Goal: Communication & Community: Share content

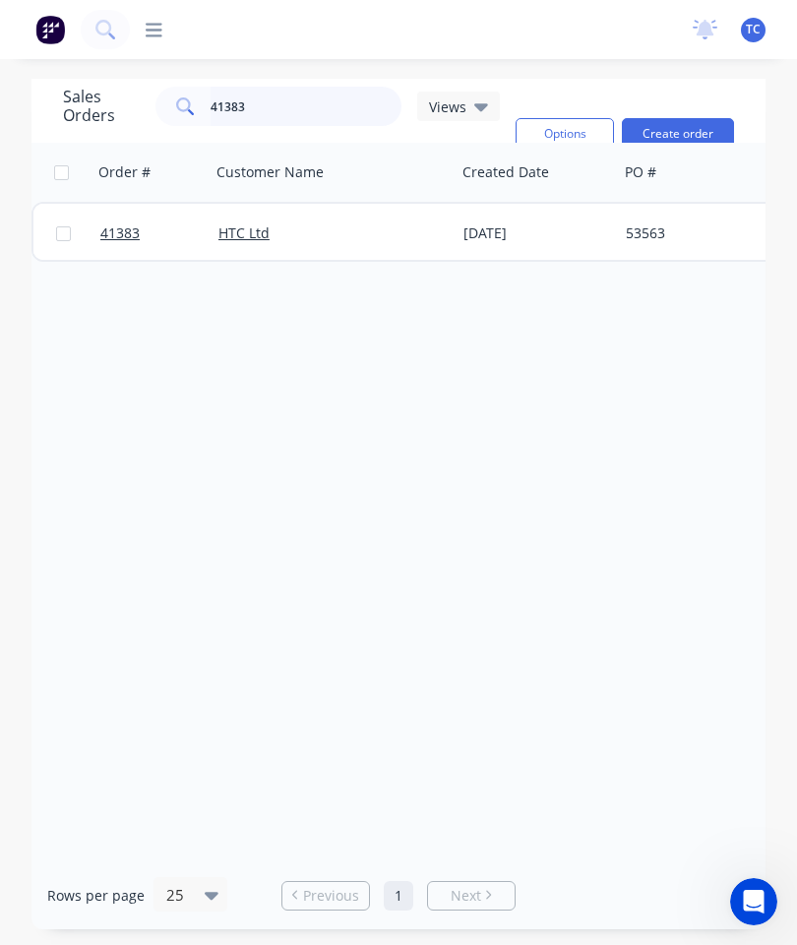
click at [326, 114] on input "41383" at bounding box center [307, 106] width 192 height 39
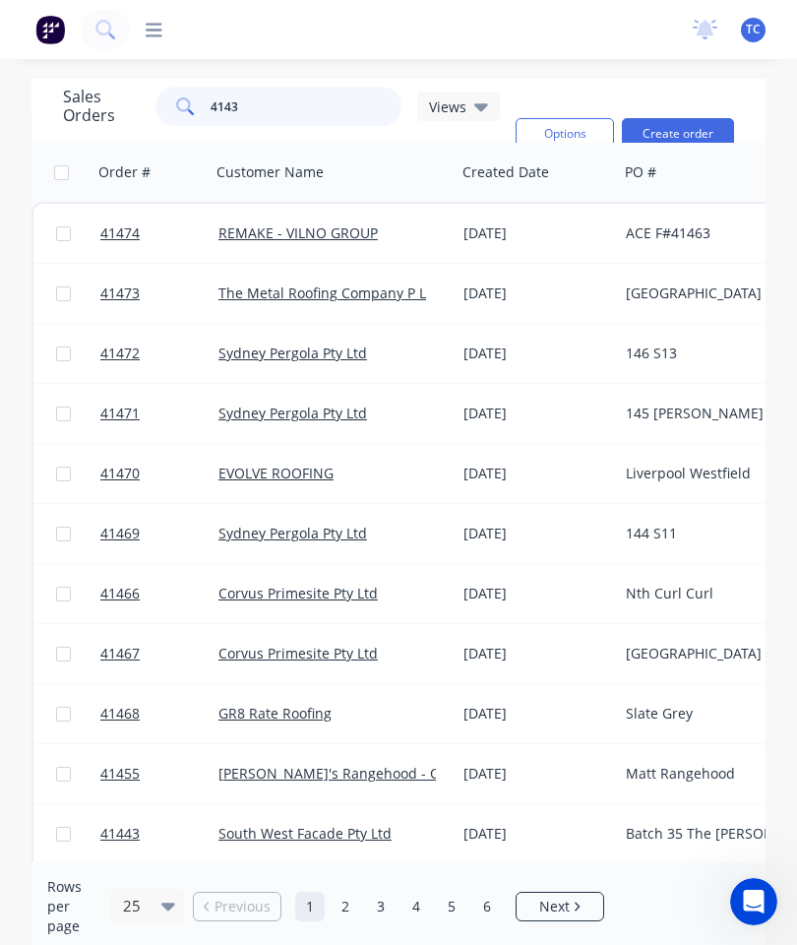
type input "41432"
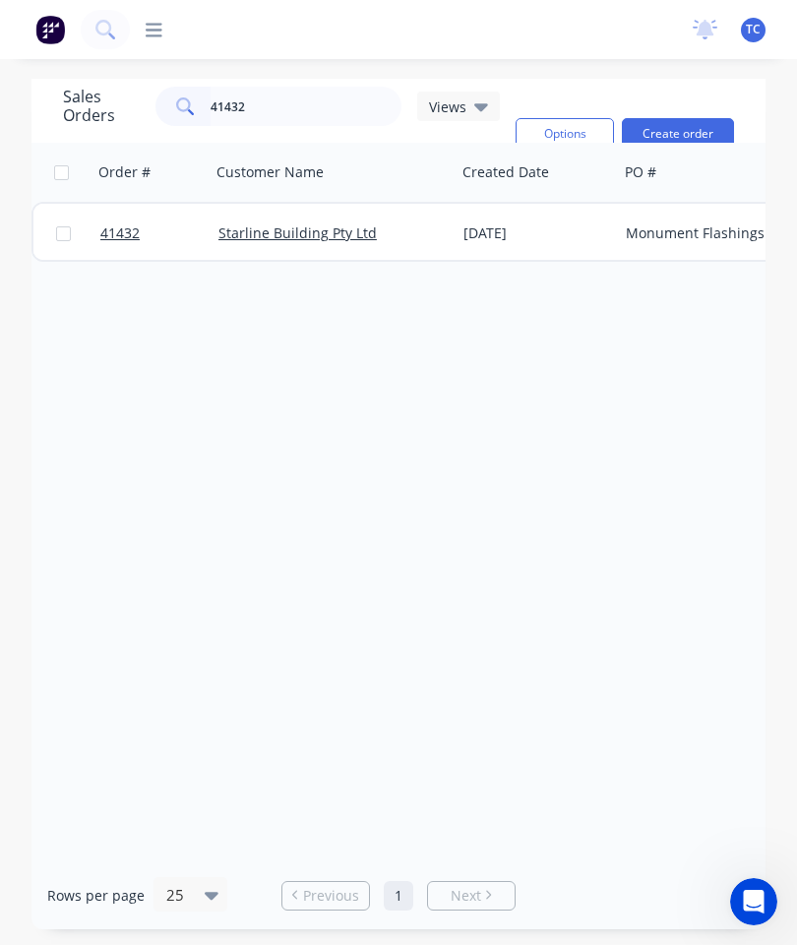
click at [113, 253] on link "41432" at bounding box center [159, 233] width 118 height 59
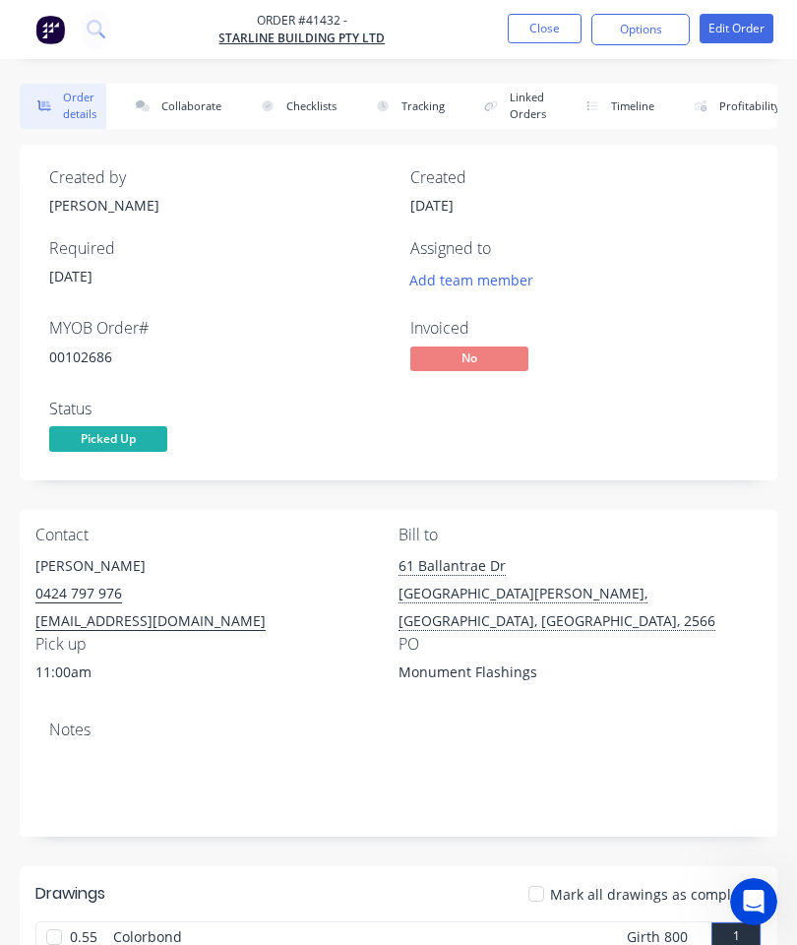
click at [175, 120] on button "Collaborate" at bounding box center [174, 106] width 113 height 45
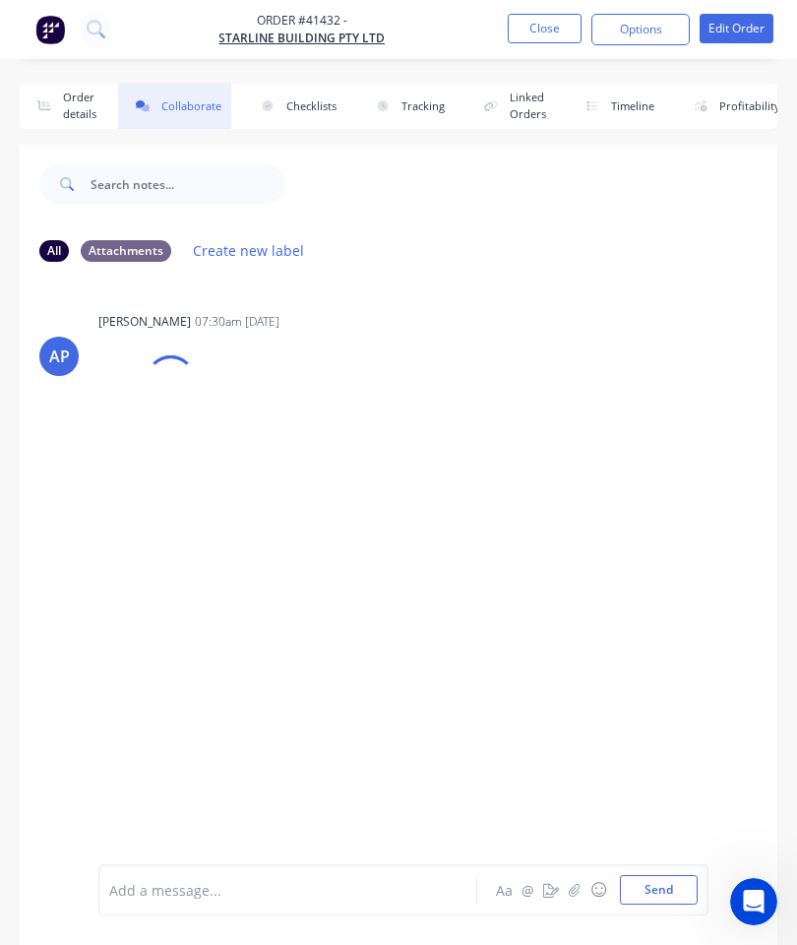
click at [559, 894] on icon "button" at bounding box center [551, 890] width 16 height 14
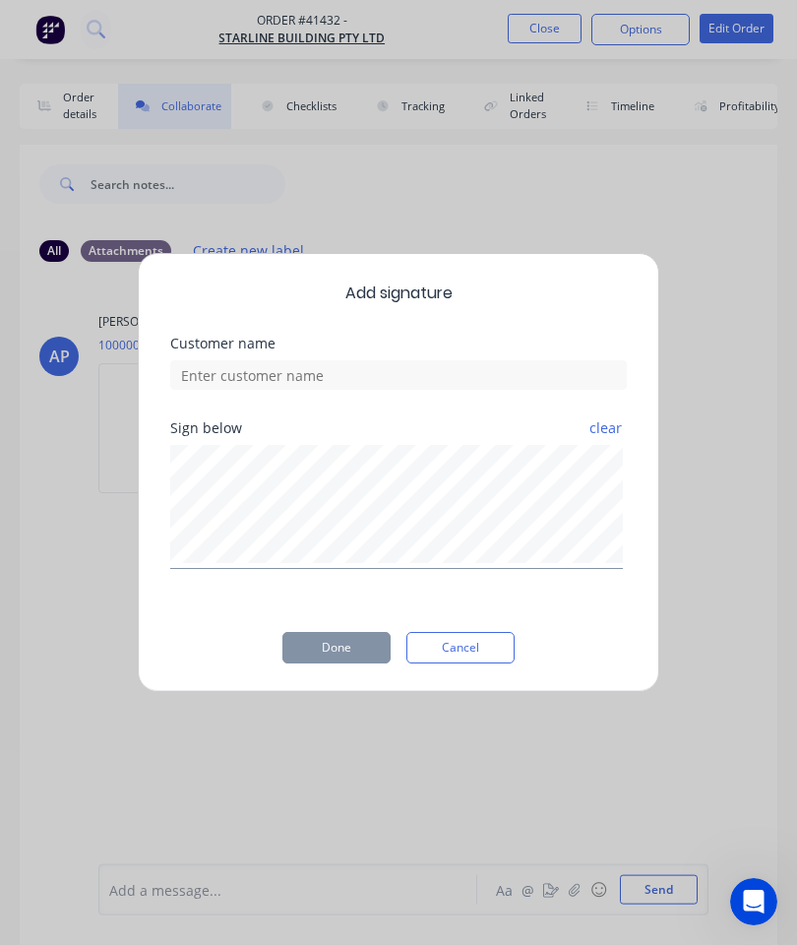
click at [351, 784] on div "Add signature Customer name Sign below clear Done Cancel" at bounding box center [398, 472] width 797 height 945
click at [478, 636] on button "Cancel" at bounding box center [460, 647] width 108 height 31
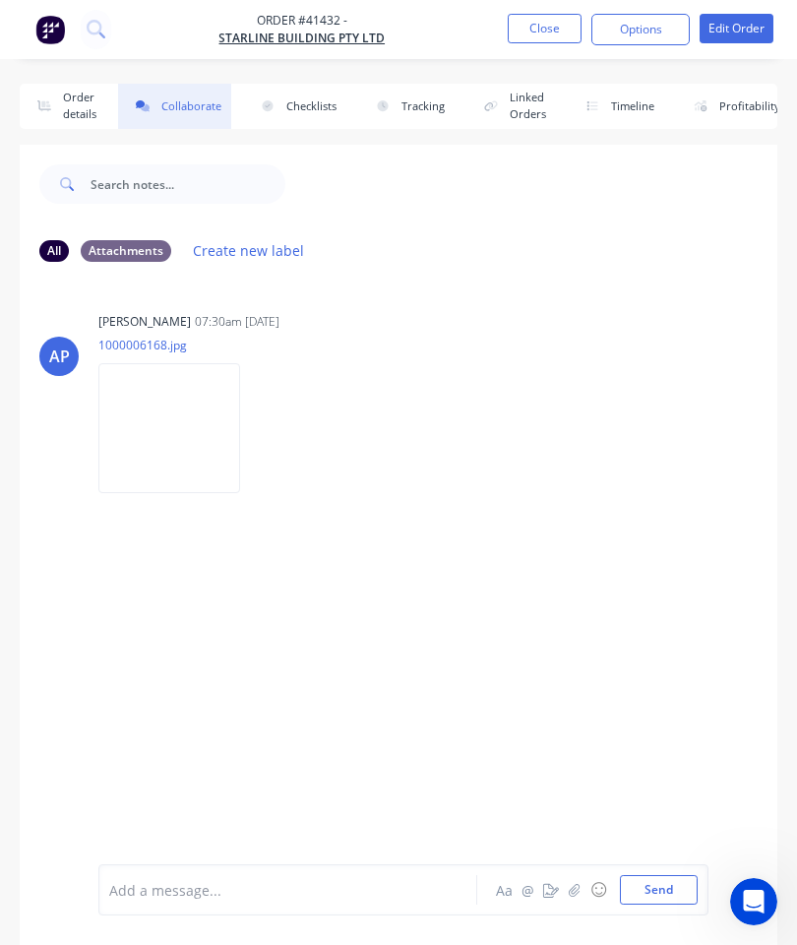
click at [581, 881] on button "button" at bounding box center [575, 890] width 24 height 24
click at [673, 868] on div at bounding box center [403, 824] width 588 height 100
click at [654, 883] on button "Send" at bounding box center [659, 890] width 78 height 30
click at [541, 41] on button "Close" at bounding box center [545, 29] width 74 height 30
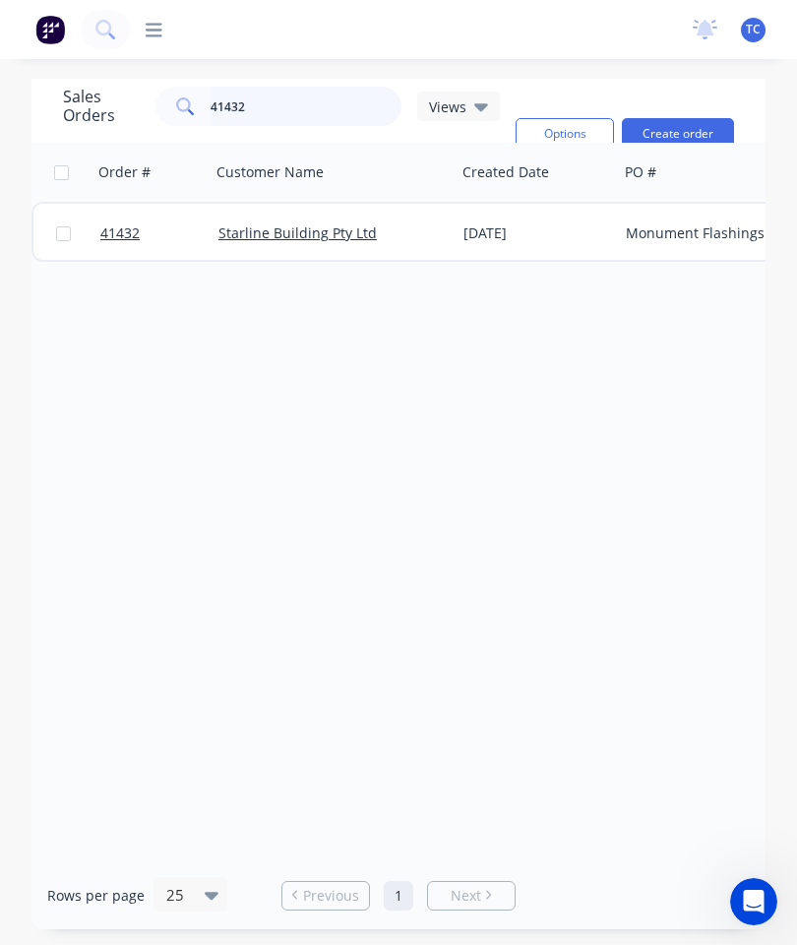
click at [316, 117] on input "41432" at bounding box center [307, 106] width 192 height 39
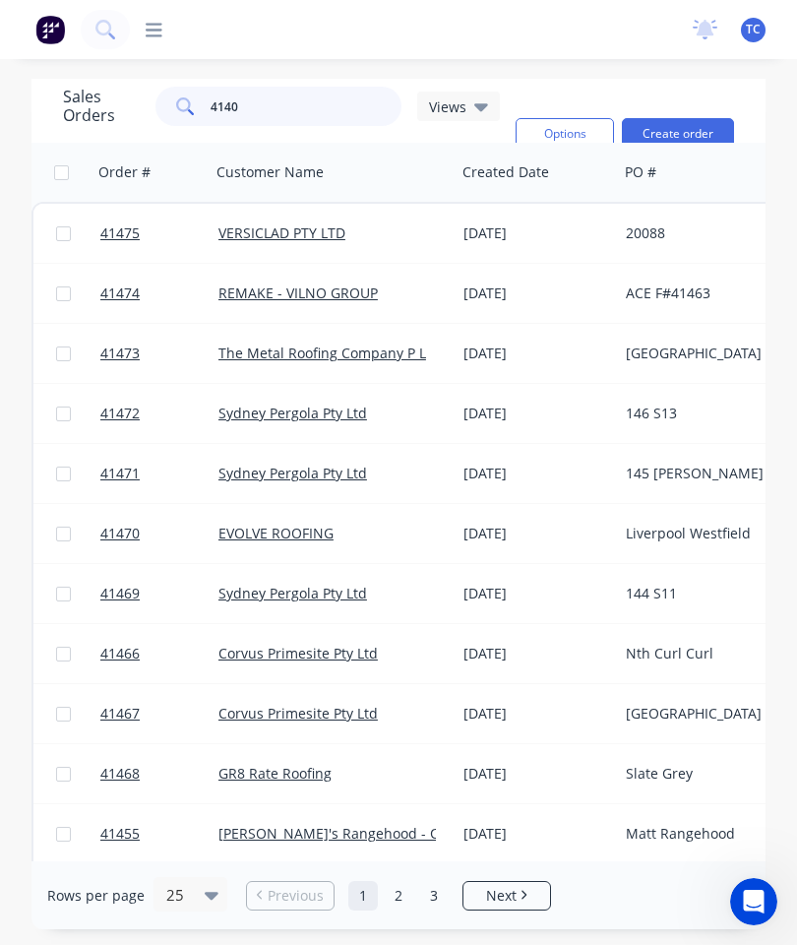
type input "41409"
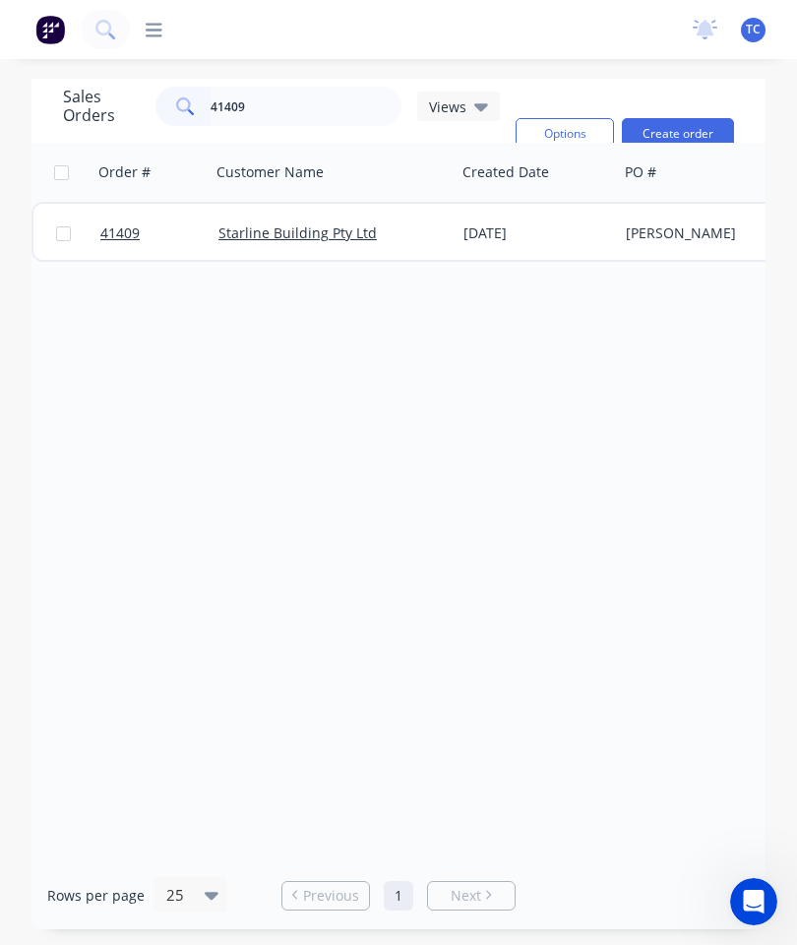
click at [122, 235] on span "41409" at bounding box center [119, 233] width 39 height 20
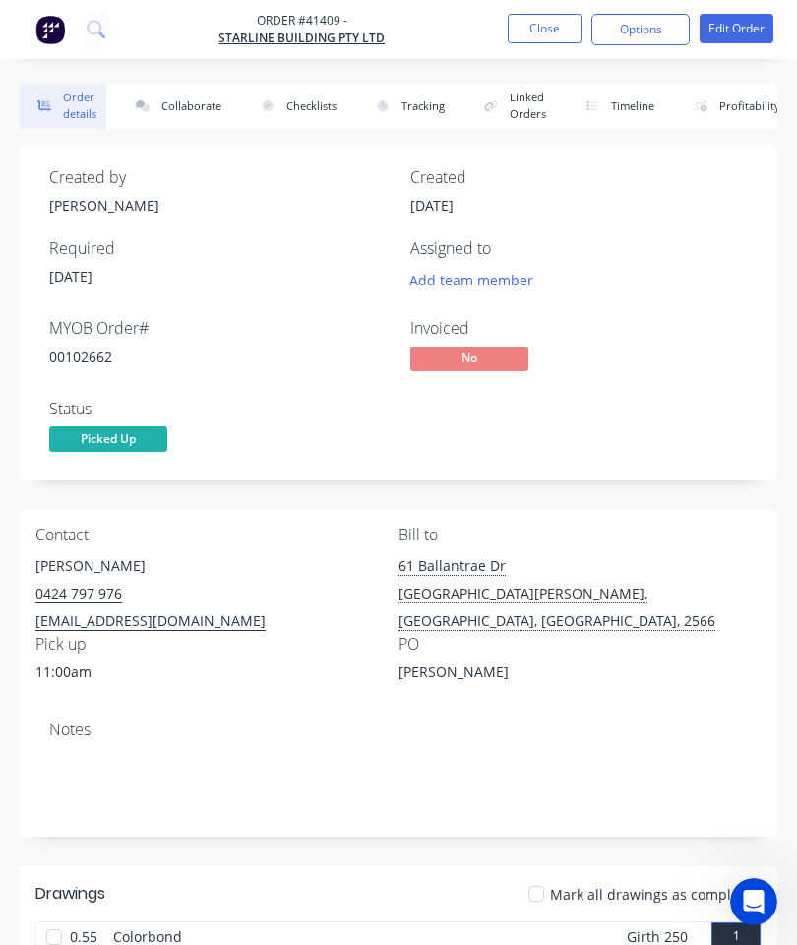
click at [200, 108] on button "Collaborate" at bounding box center [174, 106] width 113 height 45
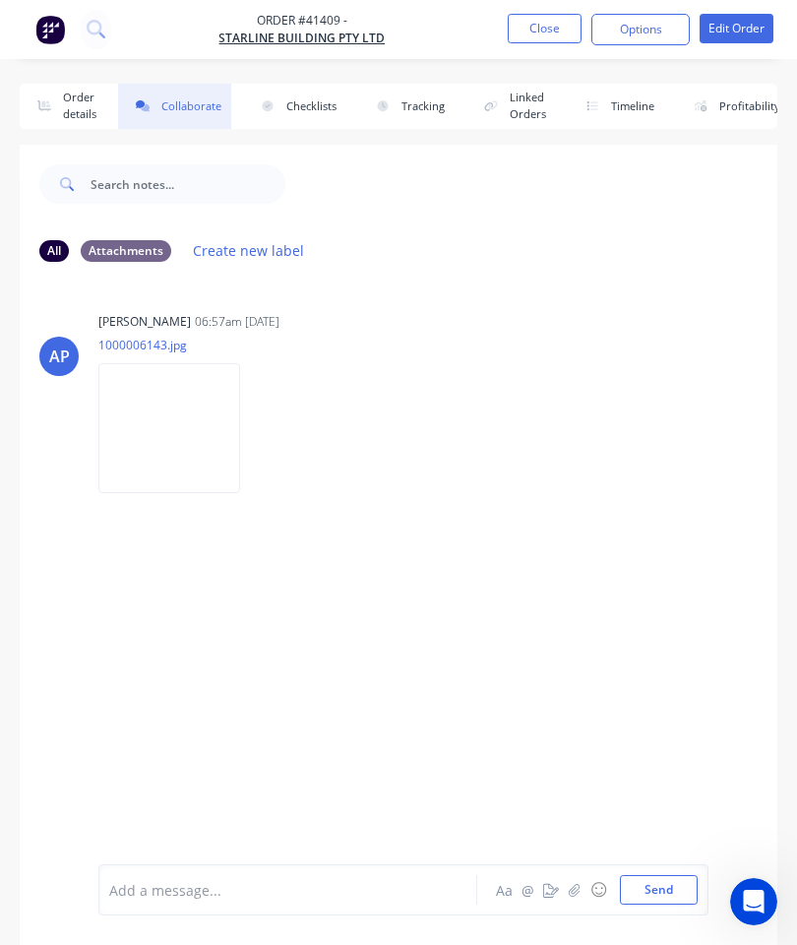
click at [575, 887] on icon "button" at bounding box center [575, 890] width 12 height 14
click at [662, 877] on button "Send" at bounding box center [659, 890] width 78 height 30
click at [541, 23] on button "Close" at bounding box center [545, 29] width 74 height 30
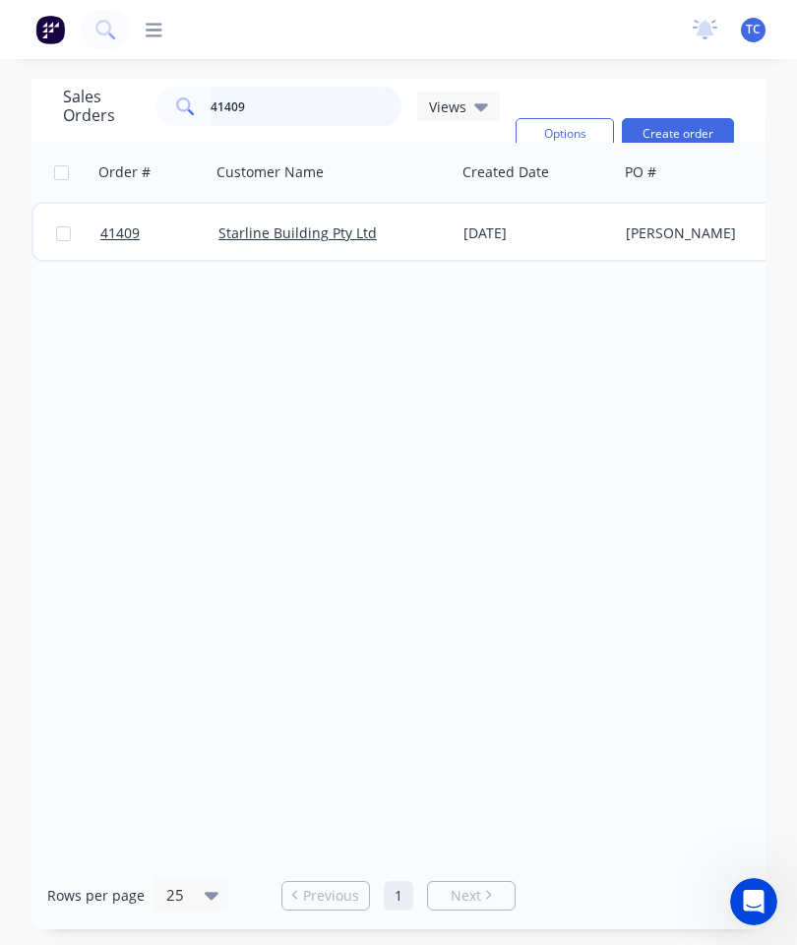
click at [282, 104] on input "41409" at bounding box center [307, 106] width 192 height 39
click at [282, 103] on input "41409" at bounding box center [307, 106] width 192 height 39
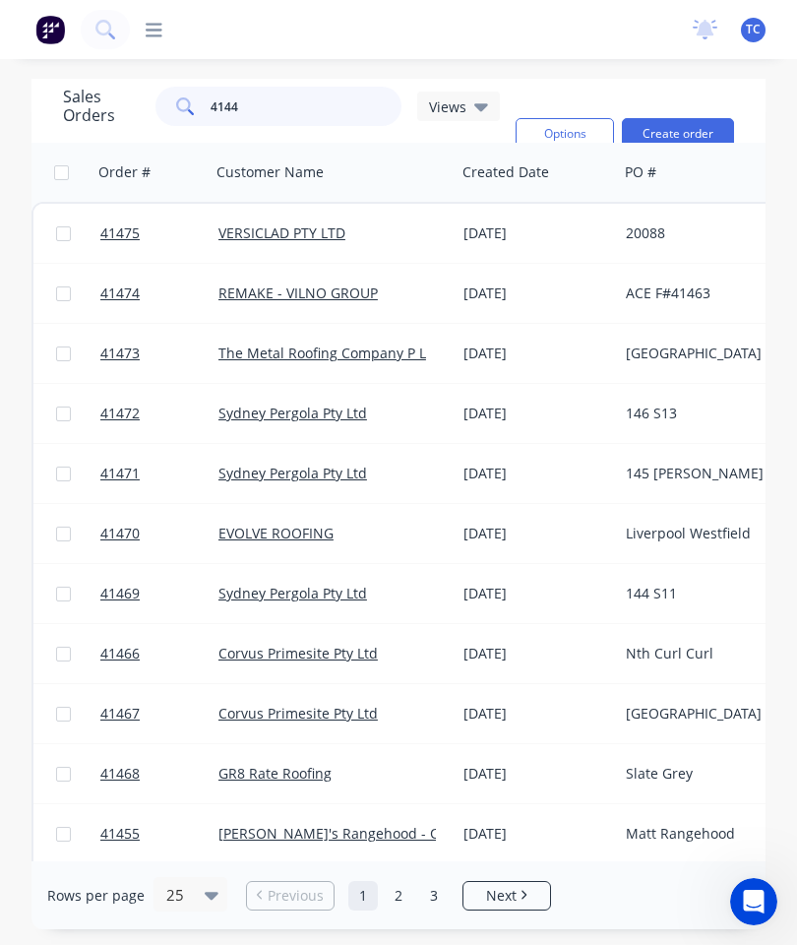
type input "41448"
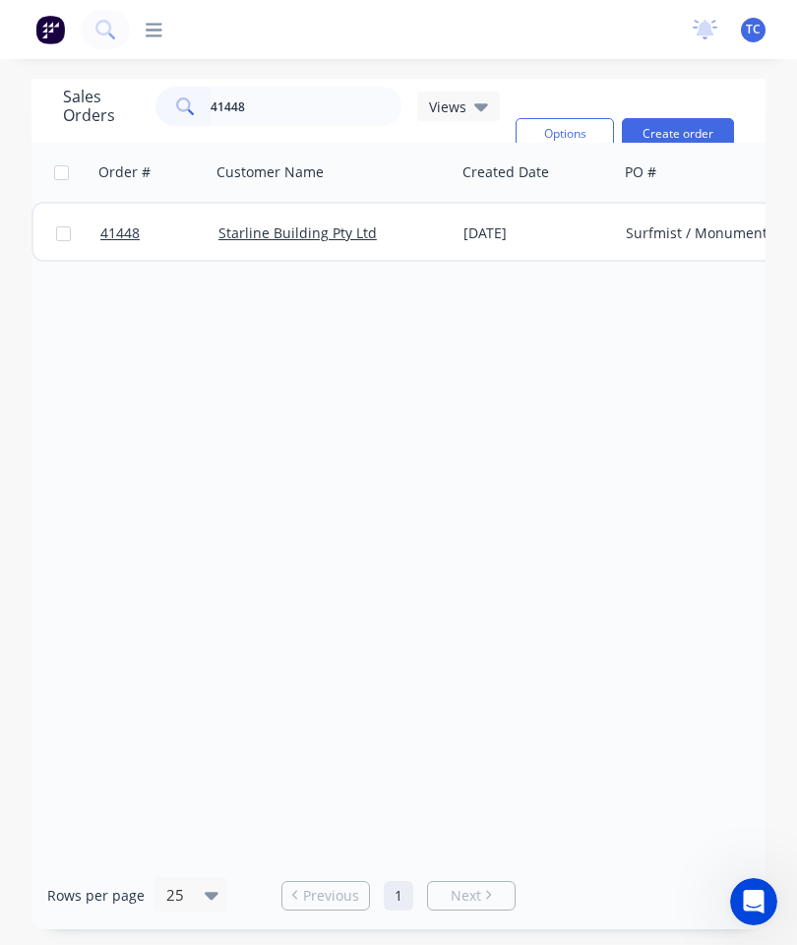
click at [124, 230] on span "41448" at bounding box center [119, 233] width 39 height 20
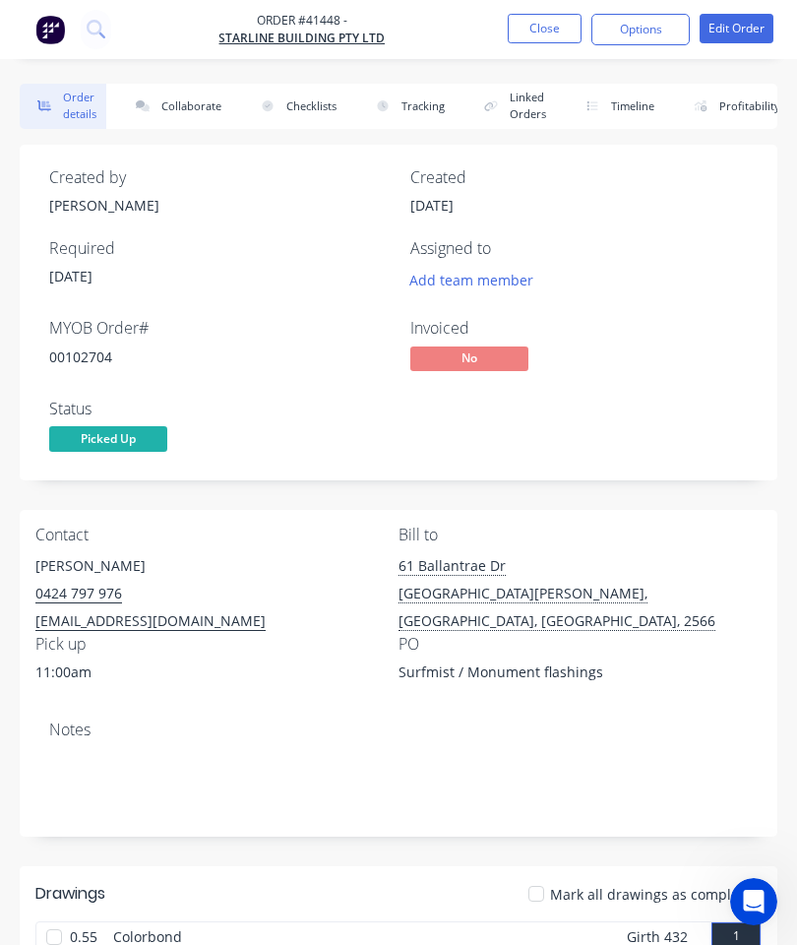
click at [187, 113] on button "Collaborate" at bounding box center [174, 106] width 113 height 45
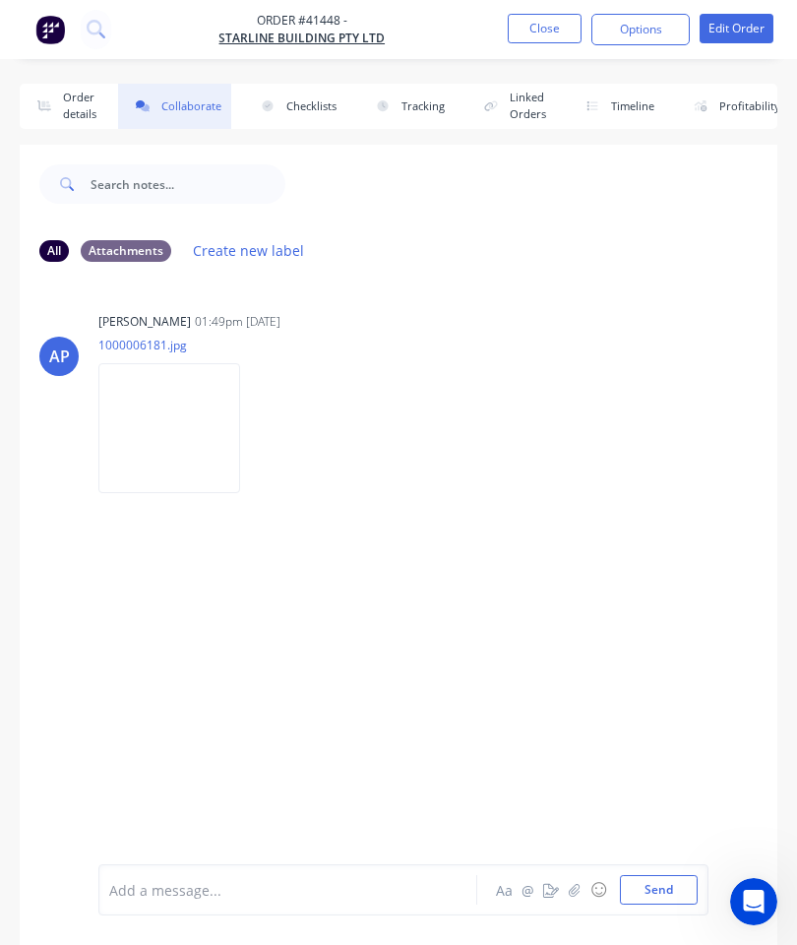
click at [565, 890] on button "button" at bounding box center [575, 890] width 24 height 24
click at [650, 881] on button "Send" at bounding box center [659, 890] width 78 height 30
click at [540, 34] on button "Close" at bounding box center [545, 29] width 74 height 30
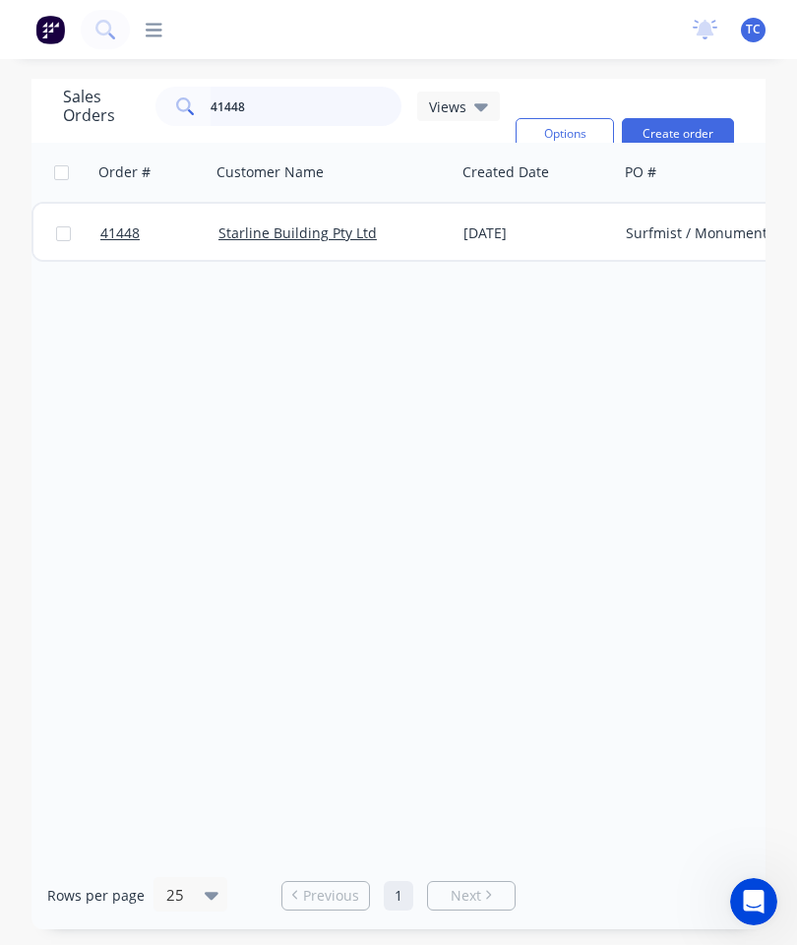
click at [255, 98] on input "41448" at bounding box center [307, 106] width 192 height 39
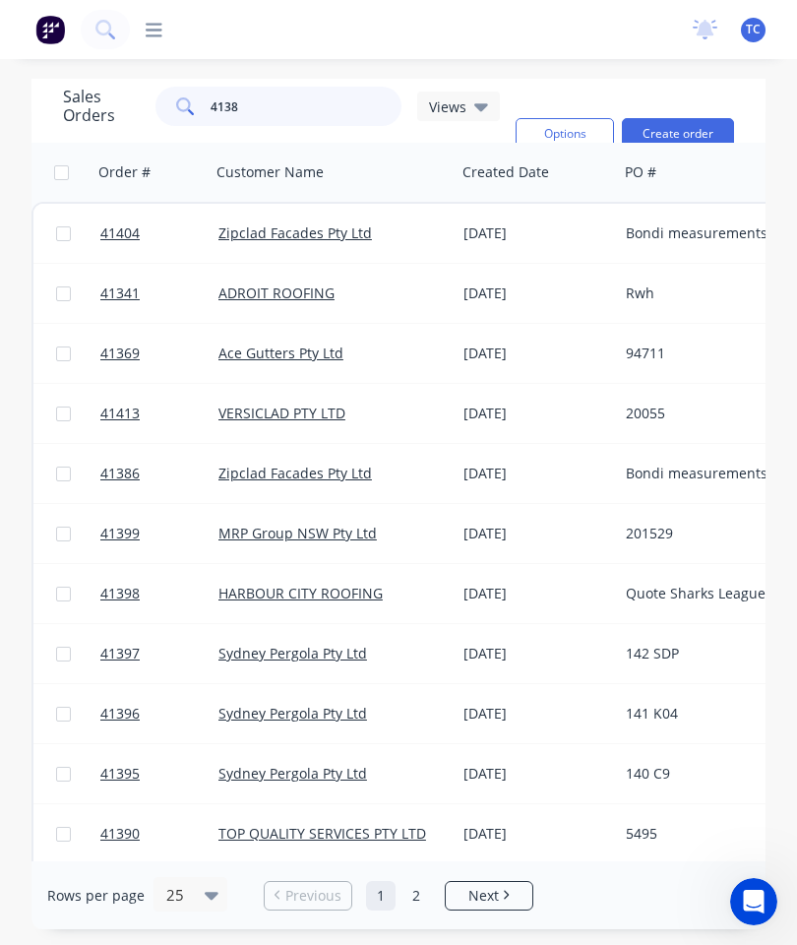
type input "41383"
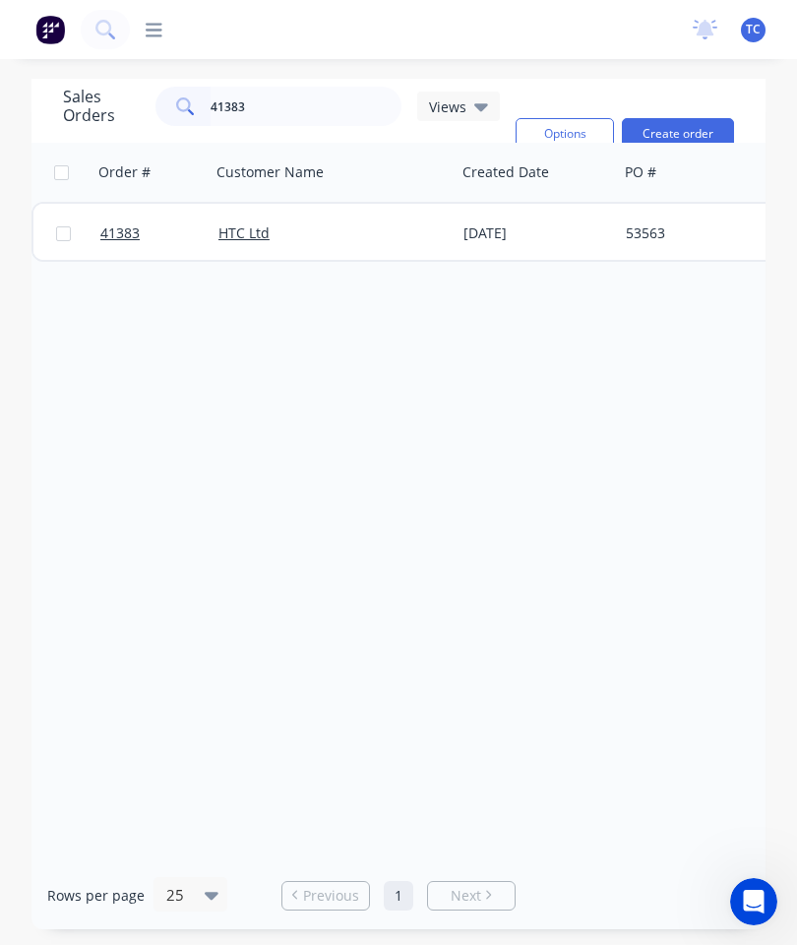
click at [117, 232] on span "41383" at bounding box center [119, 233] width 39 height 20
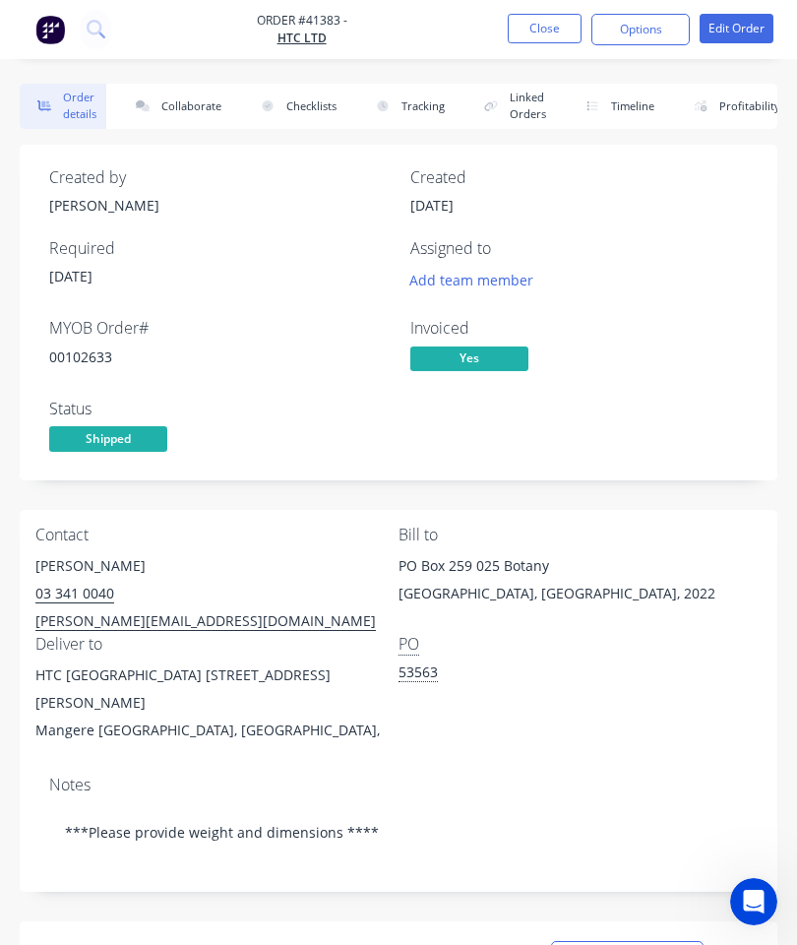
click at [177, 93] on button "Collaborate" at bounding box center [174, 106] width 113 height 45
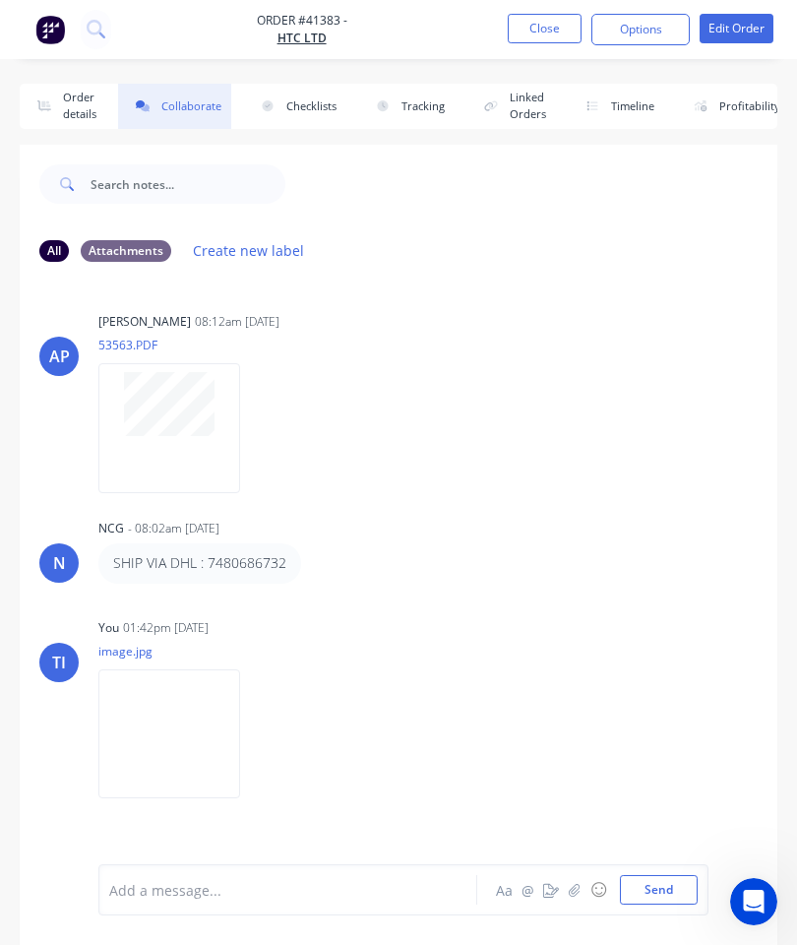
scroll to position [107, 0]
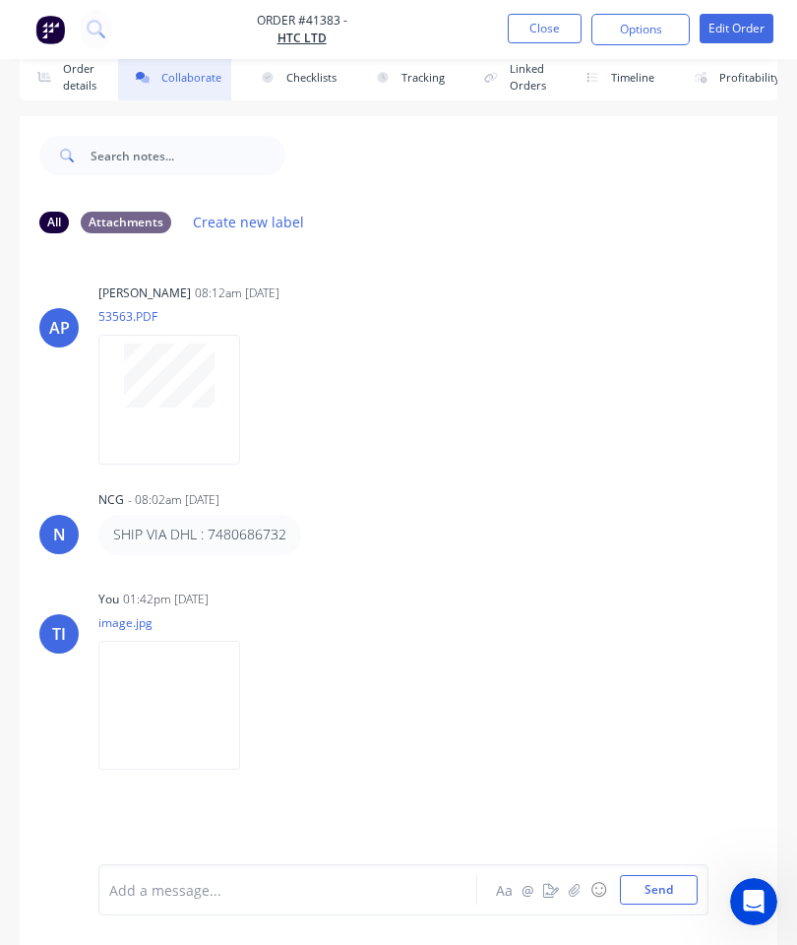
click at [535, 22] on button "Close" at bounding box center [545, 29] width 74 height 30
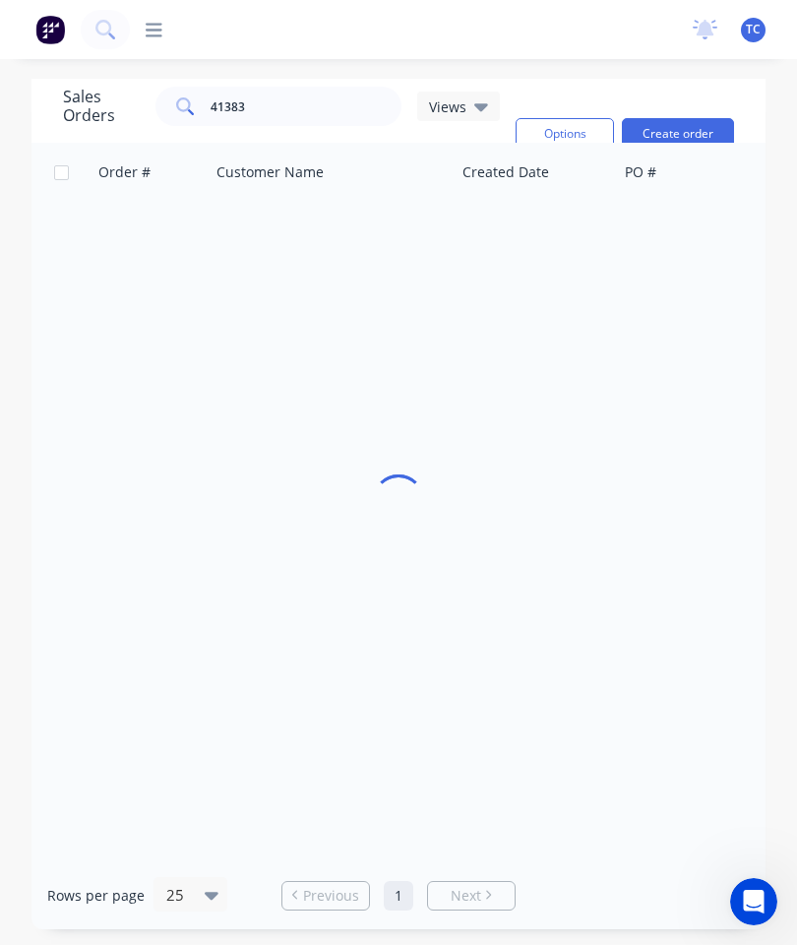
scroll to position [79, 0]
click at [272, 87] on input "41383" at bounding box center [307, 106] width 192 height 39
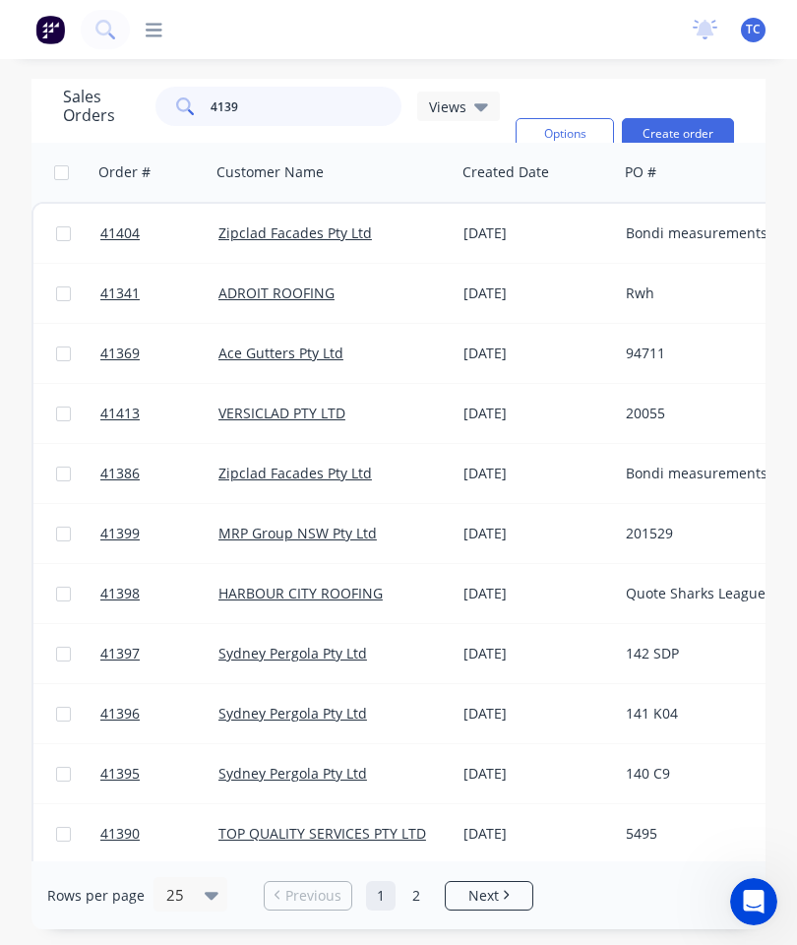
type input "41396"
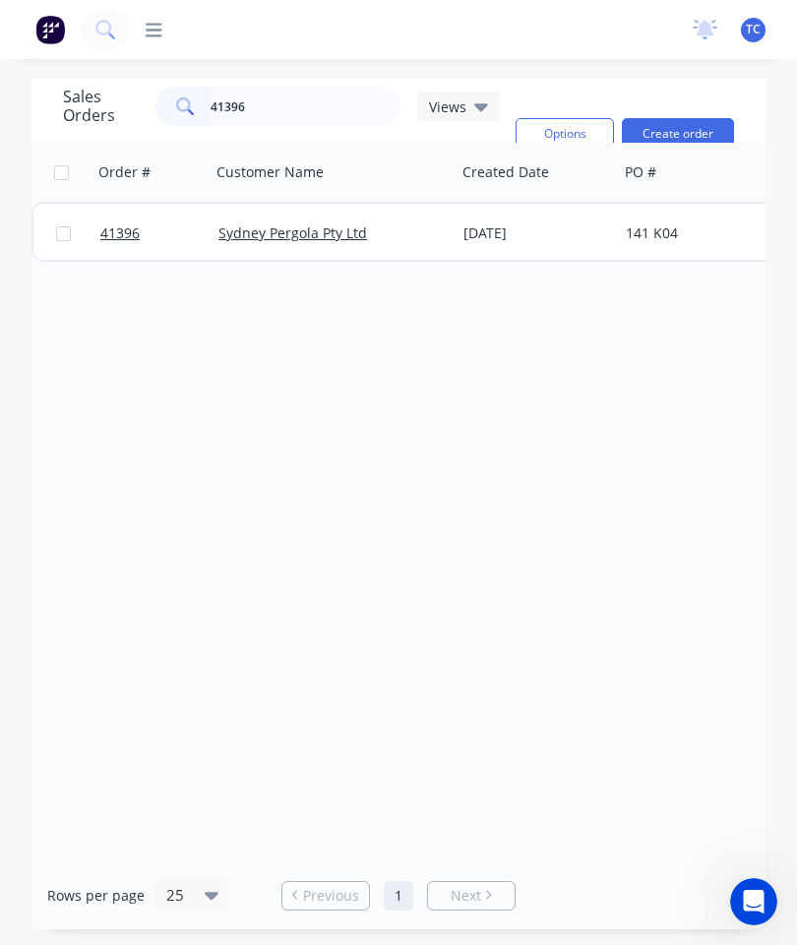
click at [111, 204] on link "41396" at bounding box center [159, 233] width 118 height 59
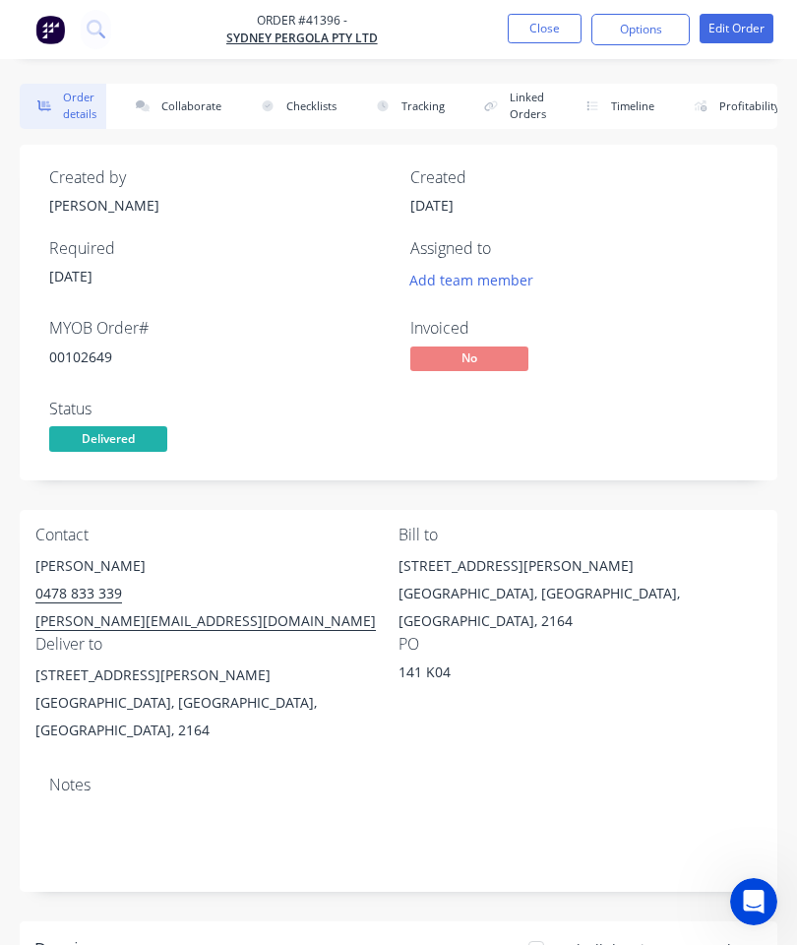
click at [182, 105] on button "Collaborate" at bounding box center [174, 106] width 113 height 45
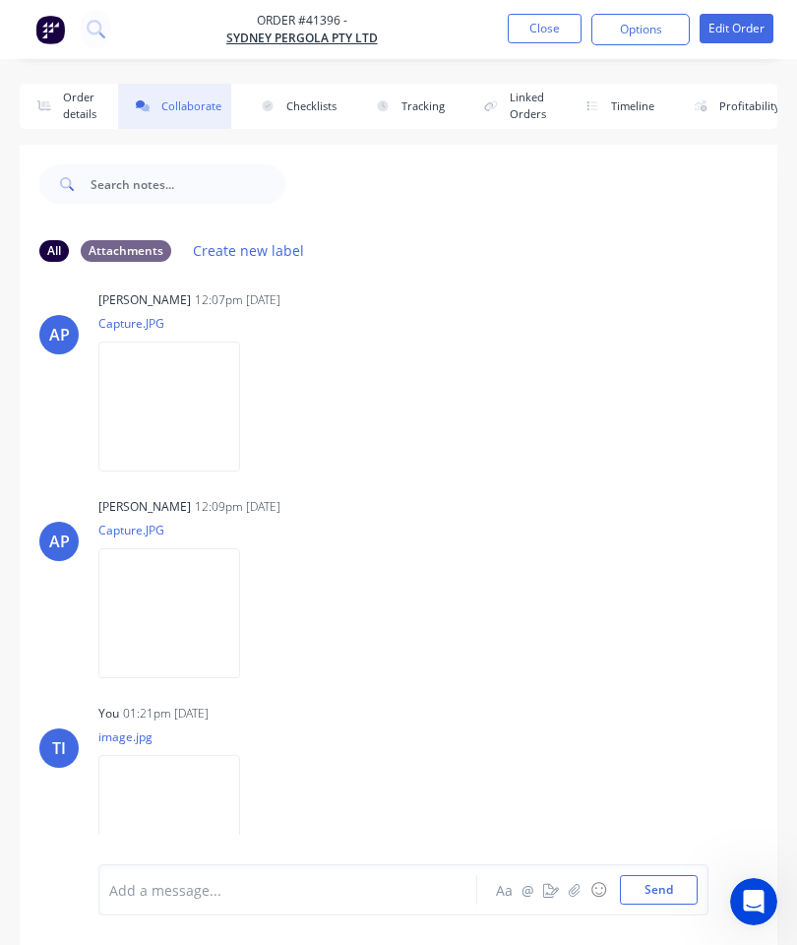
scroll to position [434, 0]
click at [574, 891] on icon "button" at bounding box center [575, 890] width 12 height 14
click at [550, 39] on button "Close" at bounding box center [545, 29] width 74 height 30
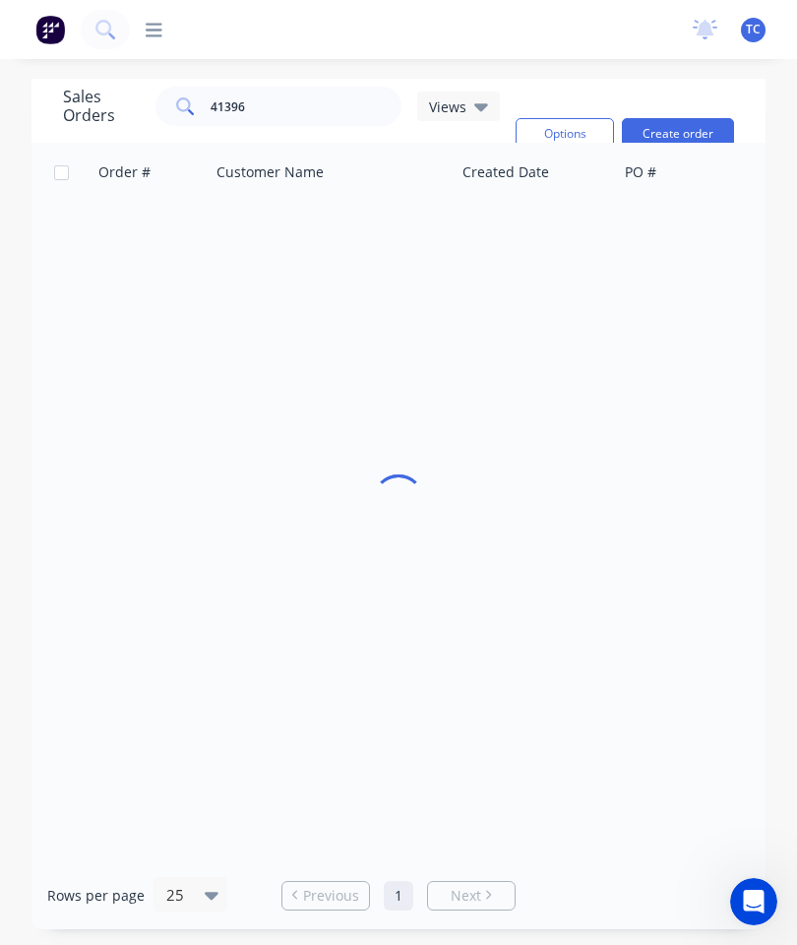
click at [550, 28] on div "dashboard products Product Catalogue Materials sales Sales Orders Customers Pri…" at bounding box center [403, 30] width 547 height 20
click at [273, 115] on input "41396" at bounding box center [307, 106] width 192 height 39
type input "41400"
click at [113, 228] on span "41400" at bounding box center [119, 233] width 39 height 20
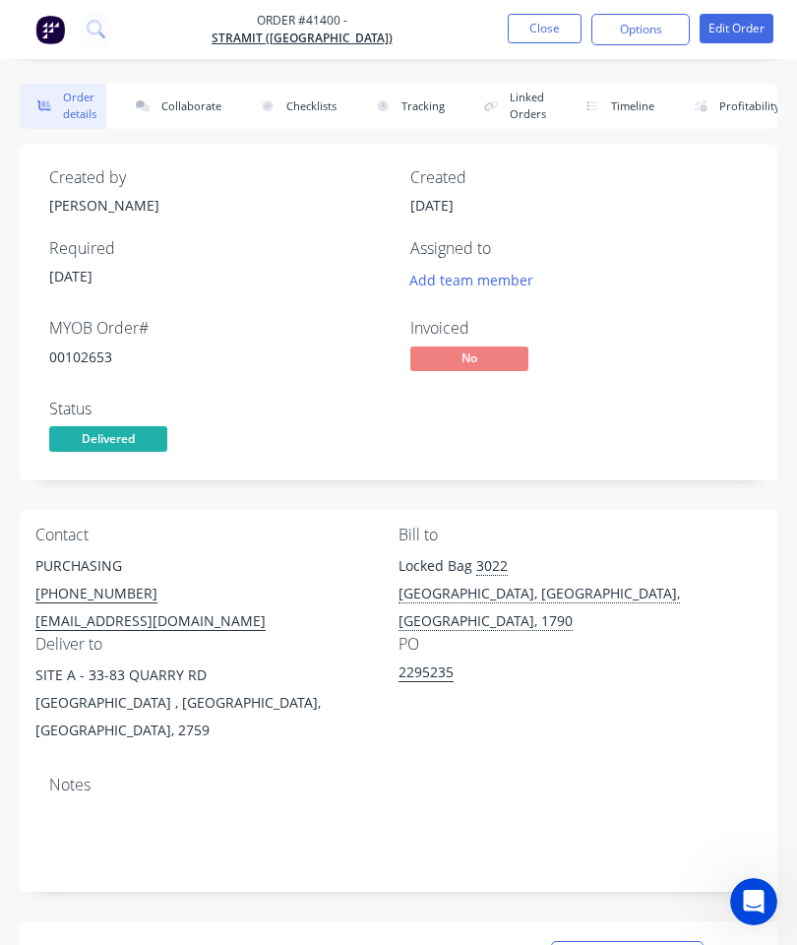
click at [199, 107] on button "Collaborate" at bounding box center [174, 106] width 113 height 45
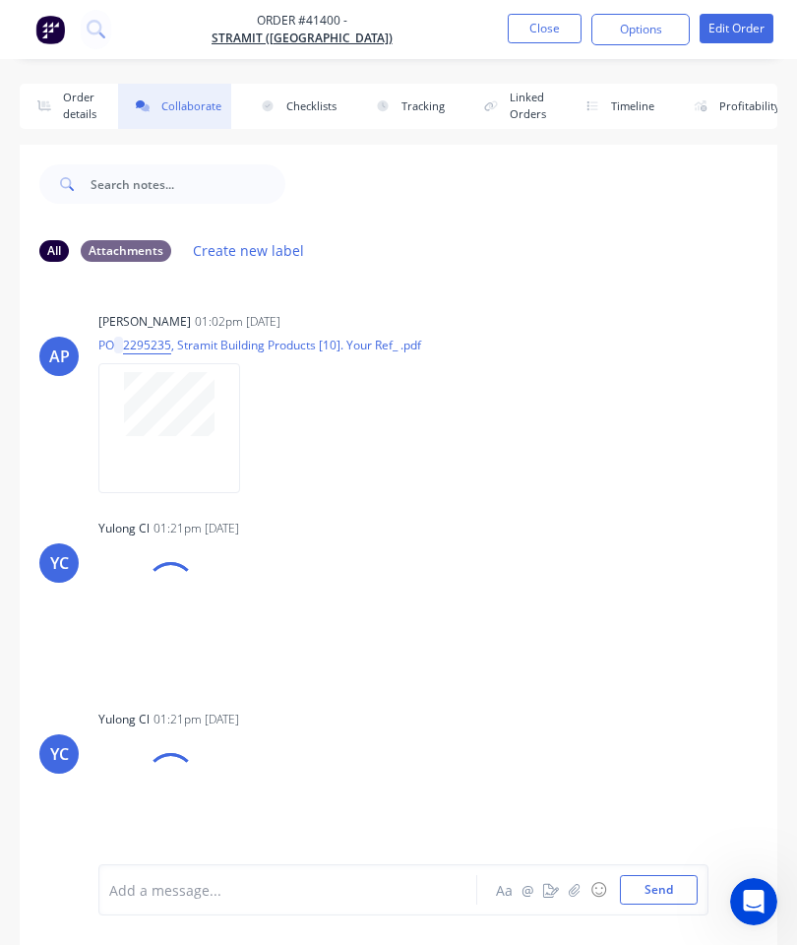
click at [577, 894] on icon "button" at bounding box center [575, 890] width 12 height 14
click at [663, 881] on button "Send" at bounding box center [659, 890] width 78 height 30
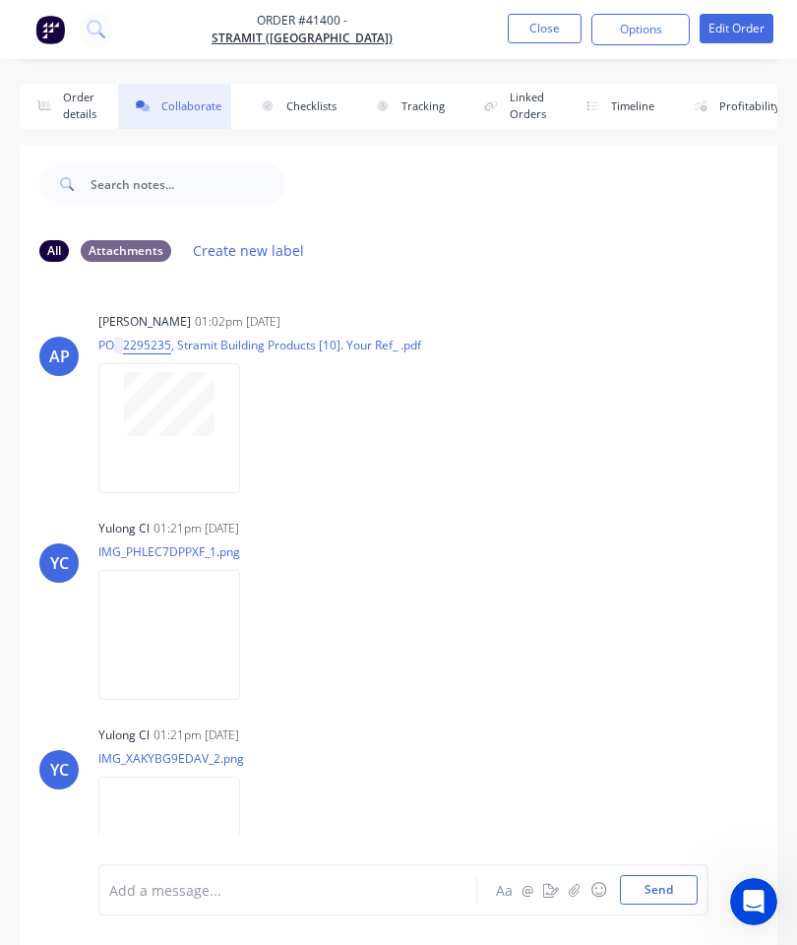
scroll to position [219, 0]
